Goal: Task Accomplishment & Management: Use online tool/utility

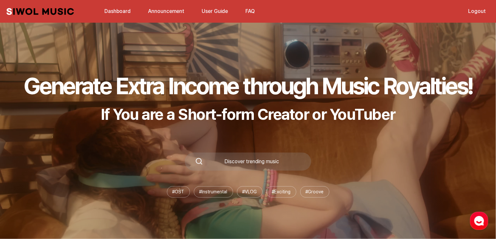
click at [119, 9] on link "Dashboard" at bounding box center [118, 11] width 34 height 14
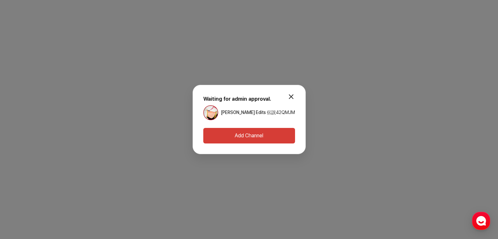
click at [267, 134] on button "Add Channel" at bounding box center [249, 136] width 92 height 16
